Goal: Task Accomplishment & Management: Complete application form

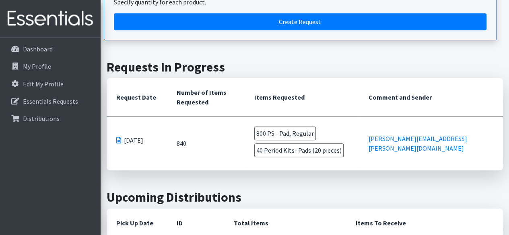
scroll to position [205, 0]
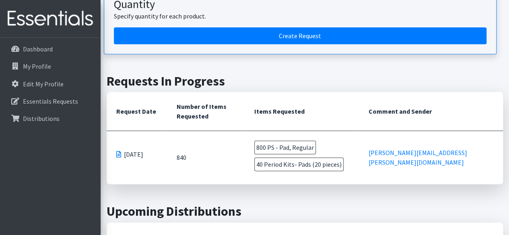
click at [133, 156] on span "[DATE]" at bounding box center [133, 155] width 19 height 10
click at [119, 151] on span at bounding box center [118, 154] width 5 height 6
click at [118, 154] on span at bounding box center [118, 154] width 5 height 6
click at [136, 156] on span "[DATE]" at bounding box center [133, 155] width 19 height 10
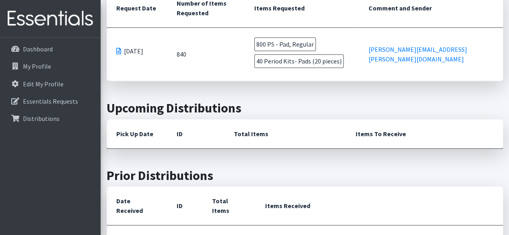
scroll to position [303, 0]
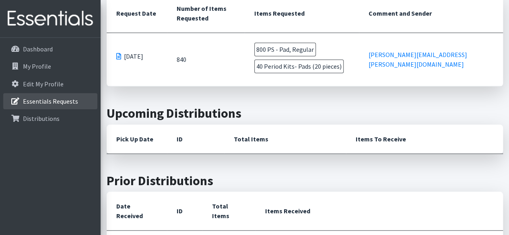
click at [50, 101] on p "Essentials Requests" at bounding box center [50, 101] width 55 height 8
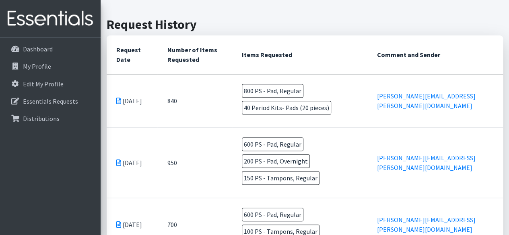
scroll to position [193, 0]
click at [404, 69] on th "Comment and Sender" at bounding box center [435, 54] width 136 height 39
click at [42, 52] on p "Dashboard" at bounding box center [38, 49] width 30 height 8
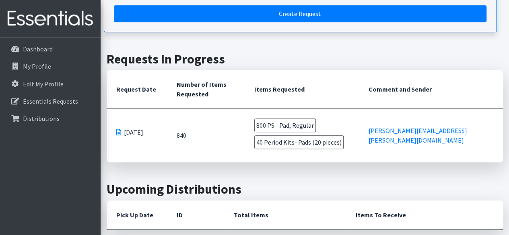
scroll to position [230, 0]
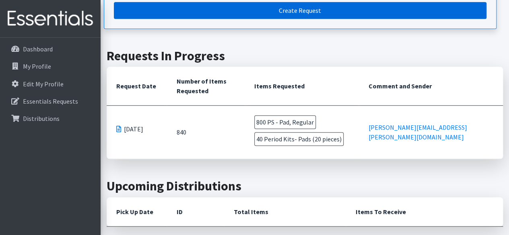
click at [305, 11] on link "Create Request" at bounding box center [300, 10] width 372 height 17
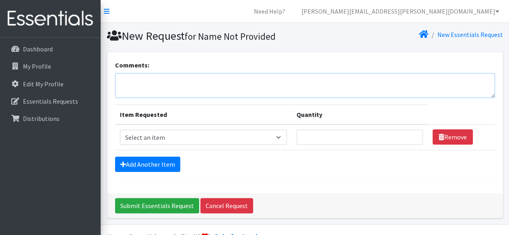
click at [161, 85] on textarea "Comments:" at bounding box center [305, 85] width 380 height 25
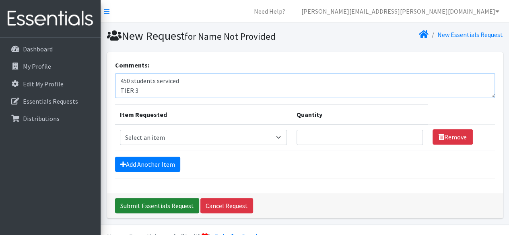
type textarea "450 students serviced TIER 3"
click at [174, 203] on input "Submit Essentials Request" at bounding box center [157, 205] width 84 height 15
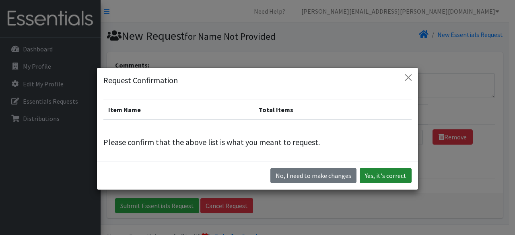
click at [388, 172] on button "Yes, it's correct" at bounding box center [385, 175] width 52 height 15
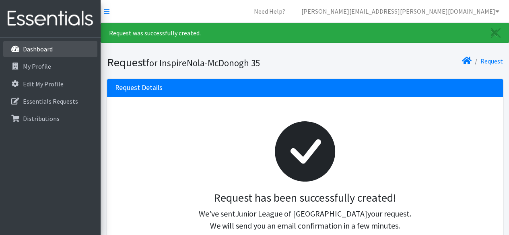
click at [44, 49] on p "Dashboard" at bounding box center [38, 49] width 30 height 8
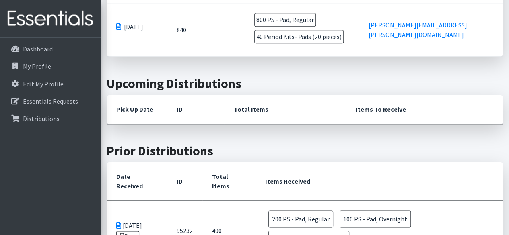
scroll to position [382, 0]
